Goal: Transaction & Acquisition: Subscribe to service/newsletter

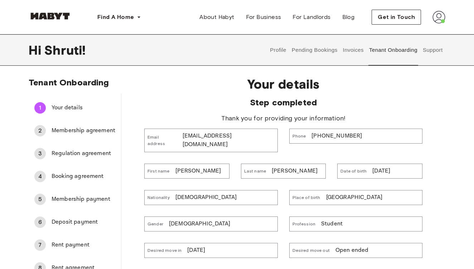
click at [101, 132] on span "Membership agreement" at bounding box center [84, 131] width 64 height 9
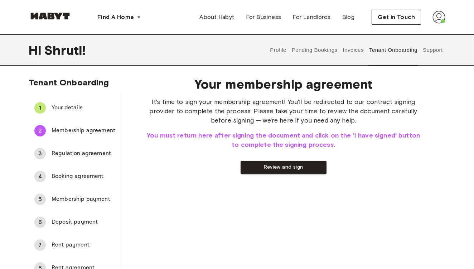
click at [69, 109] on span "Your details" at bounding box center [84, 108] width 64 height 9
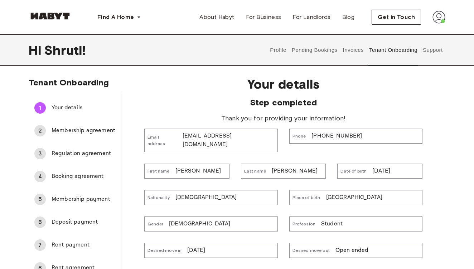
click at [79, 132] on span "Membership agreement" at bounding box center [84, 131] width 64 height 9
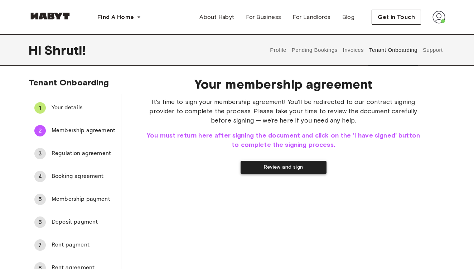
click at [275, 165] on button "Review and sign" at bounding box center [283, 167] width 86 height 13
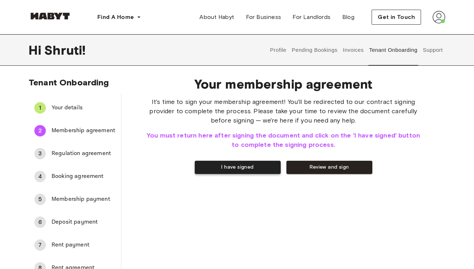
click at [268, 169] on button "I have signed" at bounding box center [238, 167] width 86 height 13
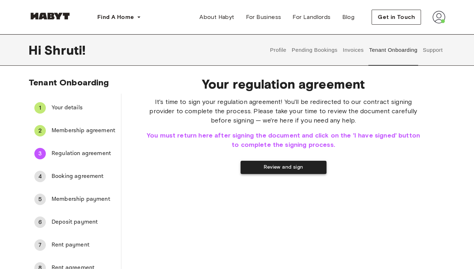
click at [268, 168] on button "Review and sign" at bounding box center [283, 167] width 86 height 13
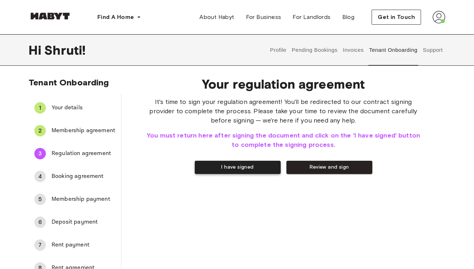
click at [261, 167] on button "I have signed" at bounding box center [238, 167] width 86 height 13
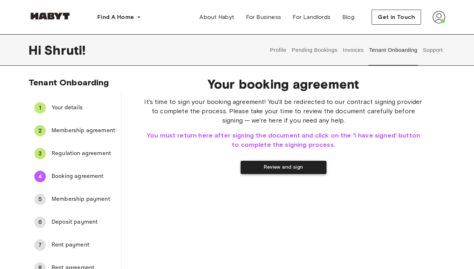
click at [278, 166] on button "Review and sign" at bounding box center [283, 167] width 86 height 13
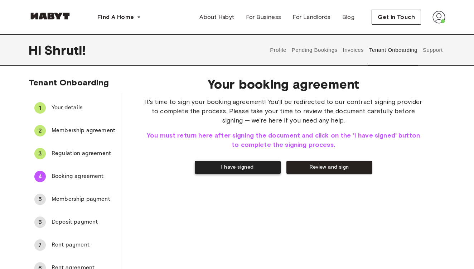
click at [266, 170] on button "I have signed" at bounding box center [238, 167] width 86 height 13
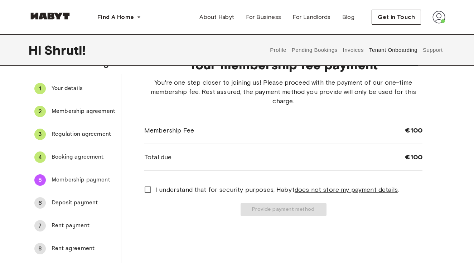
scroll to position [33, 0]
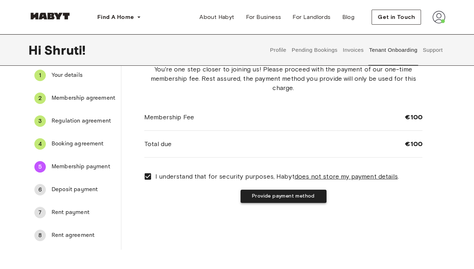
click at [307, 191] on button "Provide payment method" at bounding box center [283, 196] width 86 height 13
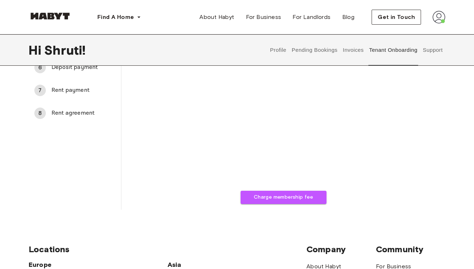
scroll to position [157, 0]
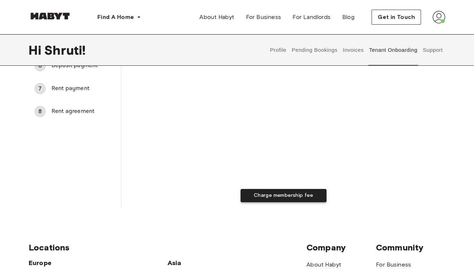
click at [268, 197] on button "Charge membership fee" at bounding box center [283, 195] width 86 height 13
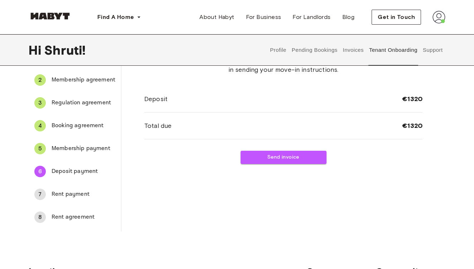
scroll to position [24, 0]
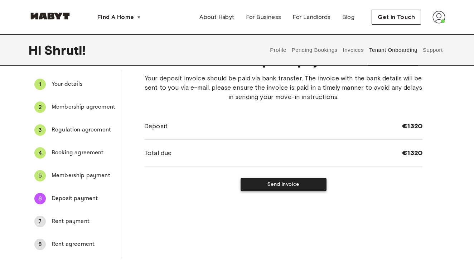
click at [291, 185] on button "Send invoice" at bounding box center [283, 184] width 86 height 13
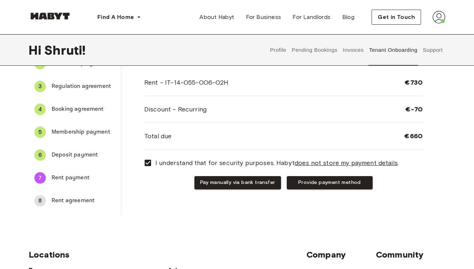
scroll to position [68, 0]
click at [235, 183] on button "Pay manually via bank transfer" at bounding box center [237, 182] width 87 height 13
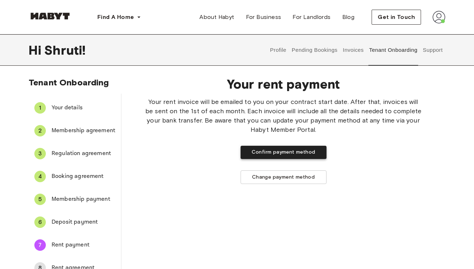
scroll to position [0, 0]
click at [294, 148] on button "Confirm payment method" at bounding box center [283, 152] width 86 height 13
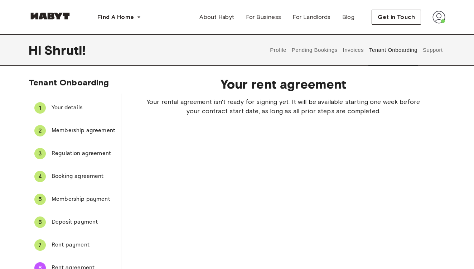
click at [73, 221] on span "Deposit payment" at bounding box center [84, 222] width 64 height 9
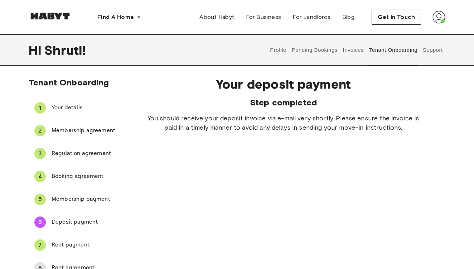
click at [445, 16] on div "Find A Home Europe Amsterdam Berlin Frankfurt Hamburg Lisbon Madrid Milan Moden…" at bounding box center [237, 17] width 474 height 34
click at [437, 19] on img at bounding box center [438, 17] width 13 height 13
click at [423, 49] on span "Log out" at bounding box center [418, 48] width 21 height 9
